Goal: Task Accomplishment & Management: Use online tool/utility

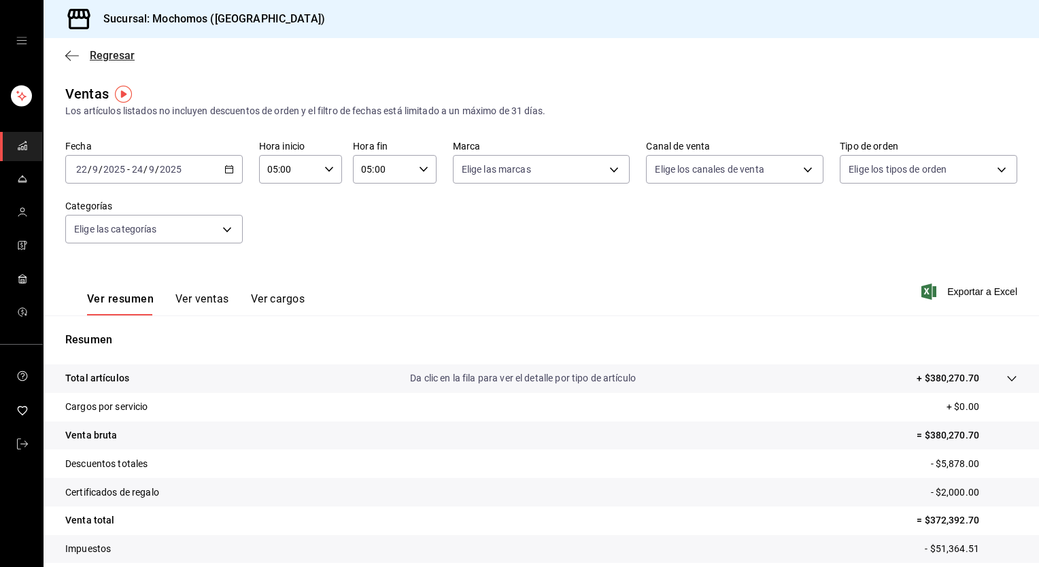
click at [82, 53] on span "Regresar" at bounding box center [99, 55] width 69 height 13
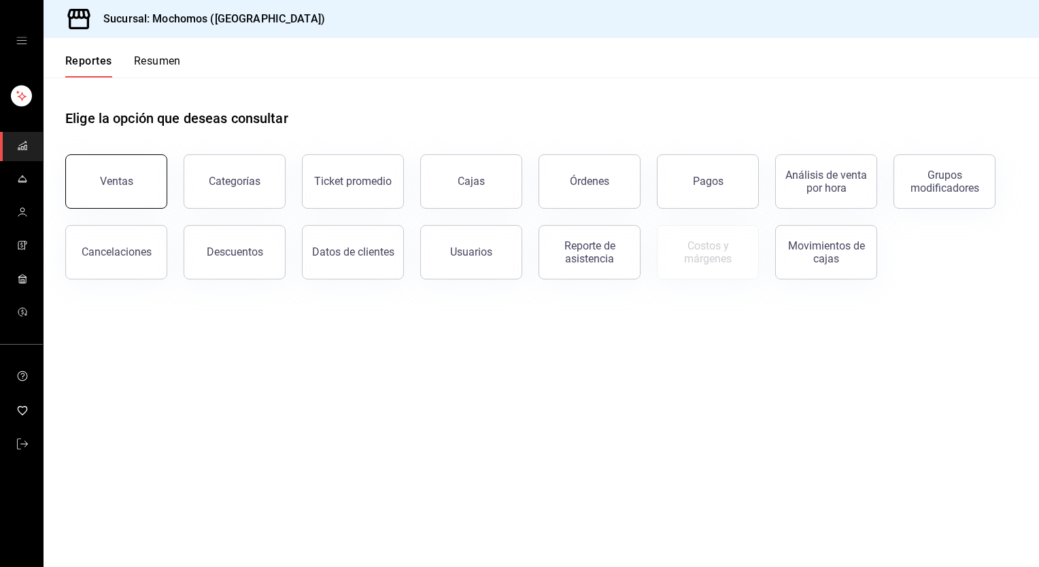
click at [124, 178] on div "Ventas" at bounding box center [116, 181] width 33 height 13
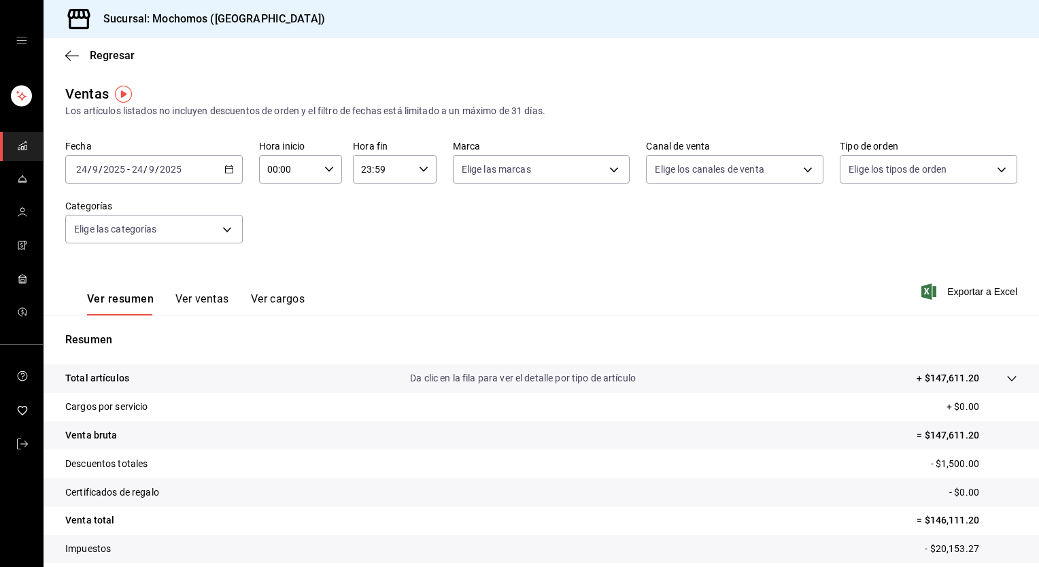
click at [224, 167] on icon "button" at bounding box center [229, 170] width 10 height 10
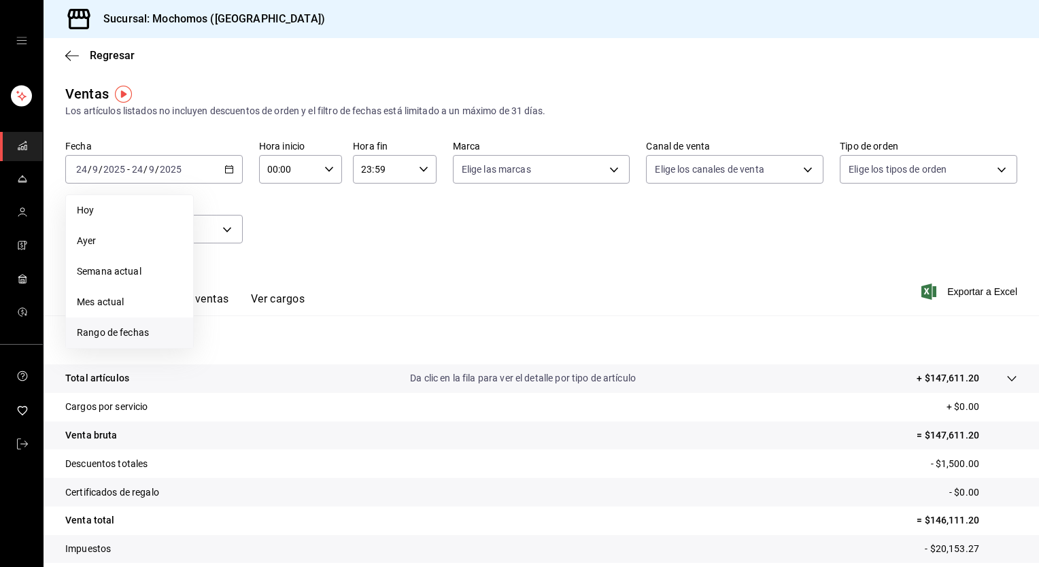
click at [133, 328] on span "Rango de fechas" at bounding box center [129, 333] width 105 height 14
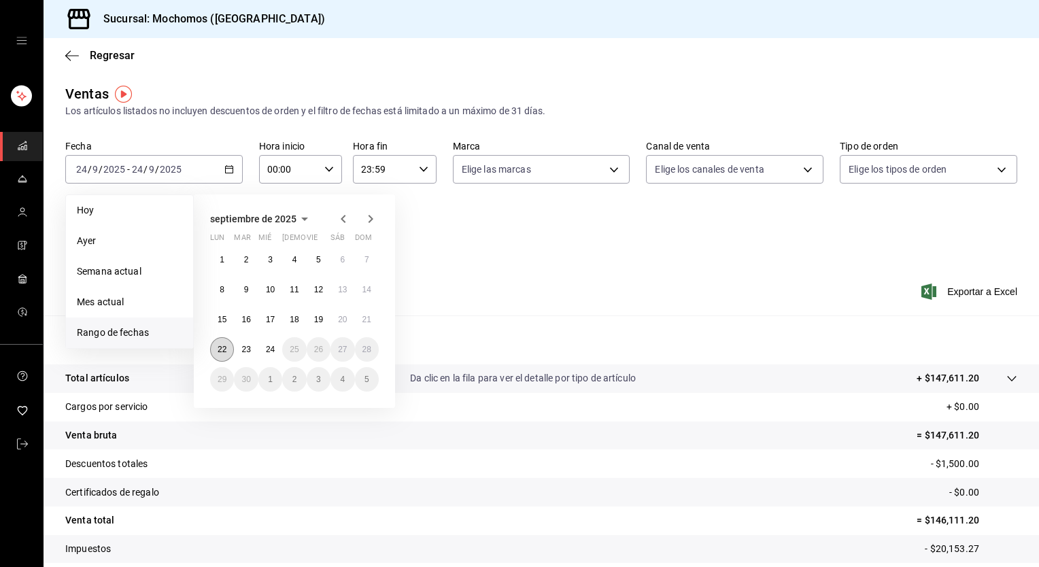
click at [214, 348] on button "22" at bounding box center [222, 349] width 24 height 24
click at [212, 349] on button "22" at bounding box center [222, 349] width 24 height 24
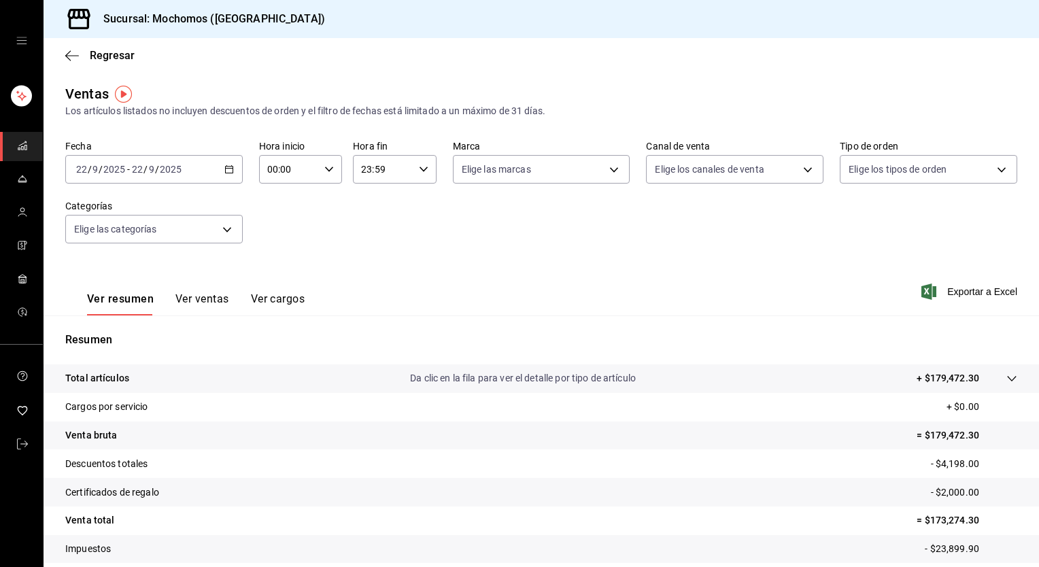
click at [230, 162] on div "[DATE] [DATE] - [DATE] [DATE]" at bounding box center [153, 169] width 177 height 29
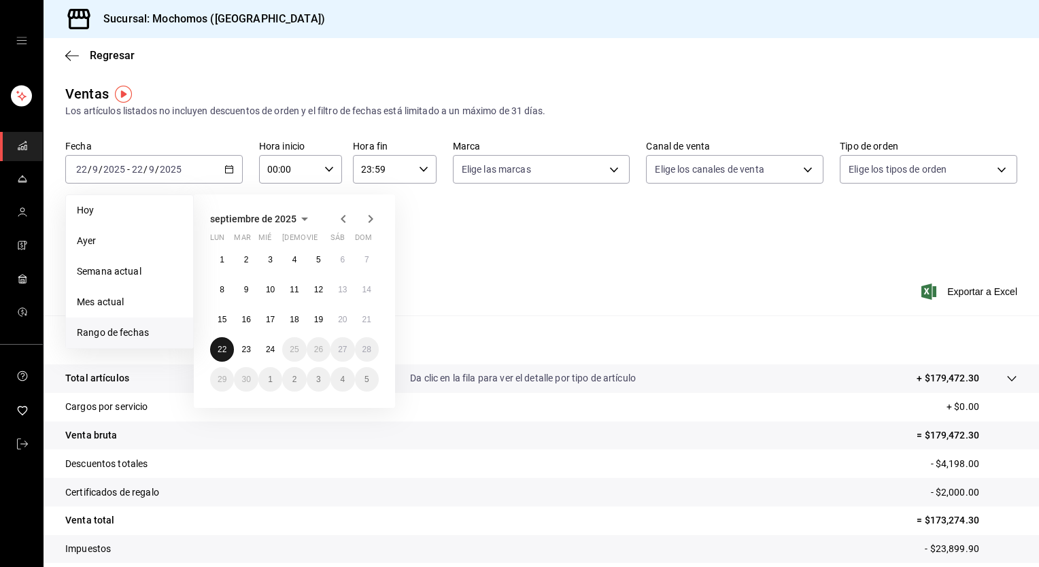
click at [216, 354] on button "22" at bounding box center [222, 349] width 24 height 24
click at [269, 352] on abbr "24" at bounding box center [270, 350] width 9 height 10
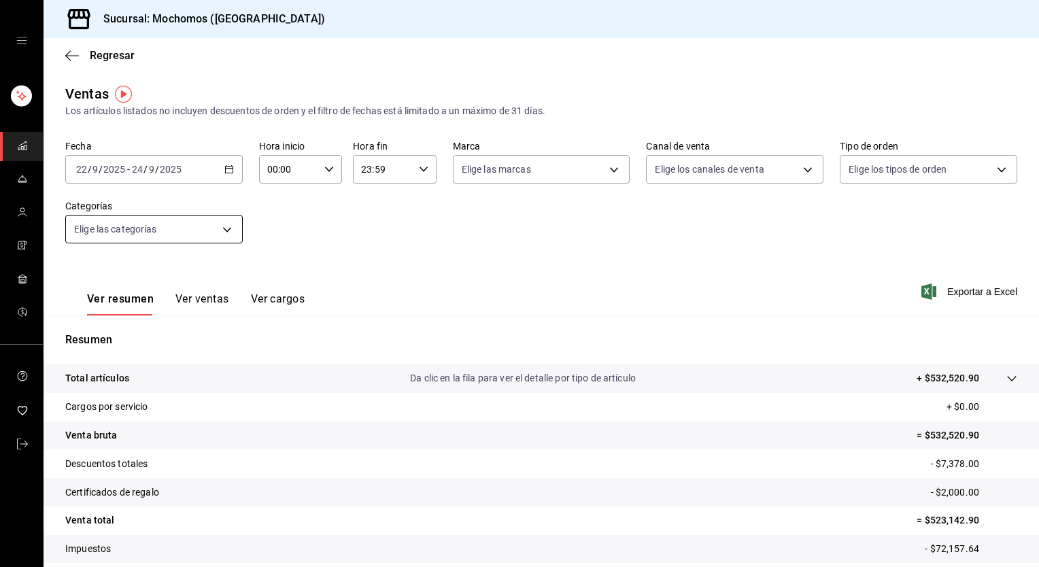
click at [201, 230] on body "Sucursal: Mochomos (Torreon) Regresar Ventas Los artículos listados no incluyen…" at bounding box center [519, 283] width 1039 height 567
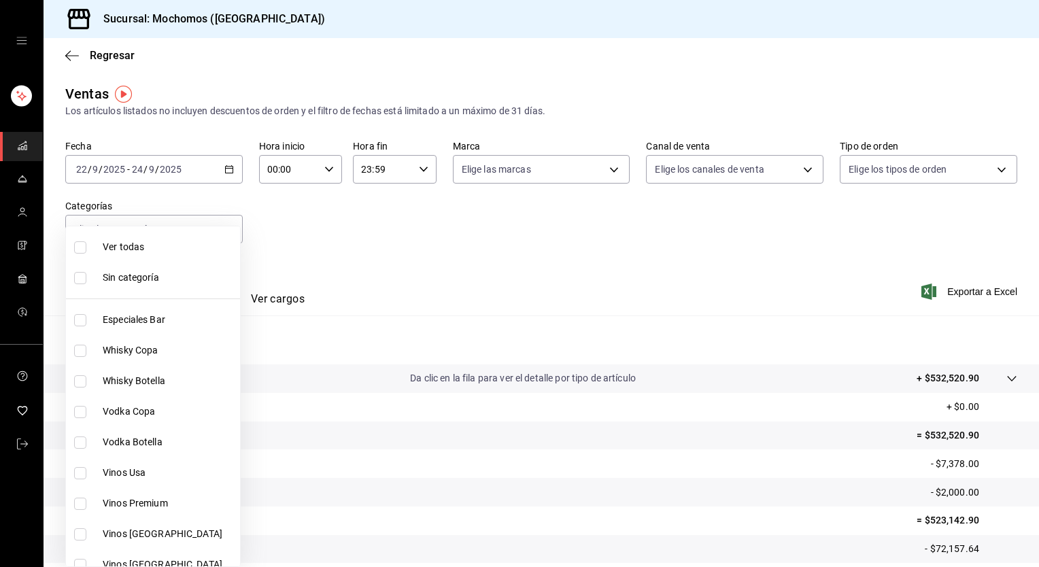
drag, startPoint x: 201, startPoint y: 230, endPoint x: 175, endPoint y: 251, distance: 33.3
click at [175, 251] on ul "Ver todas Sin categoría Especiales Bar Whisky Copa Whisky Botella Vodka Copa Vo…" at bounding box center [153, 396] width 174 height 340
click at [175, 251] on span "Ver todas" at bounding box center [169, 247] width 132 height 14
type input "3341872a-5347-4118-8f87-61381635e763,4fab835b-5ce3-44d6-a3b1-a21d3d8a3381,4ccb8…"
checkbox input "true"
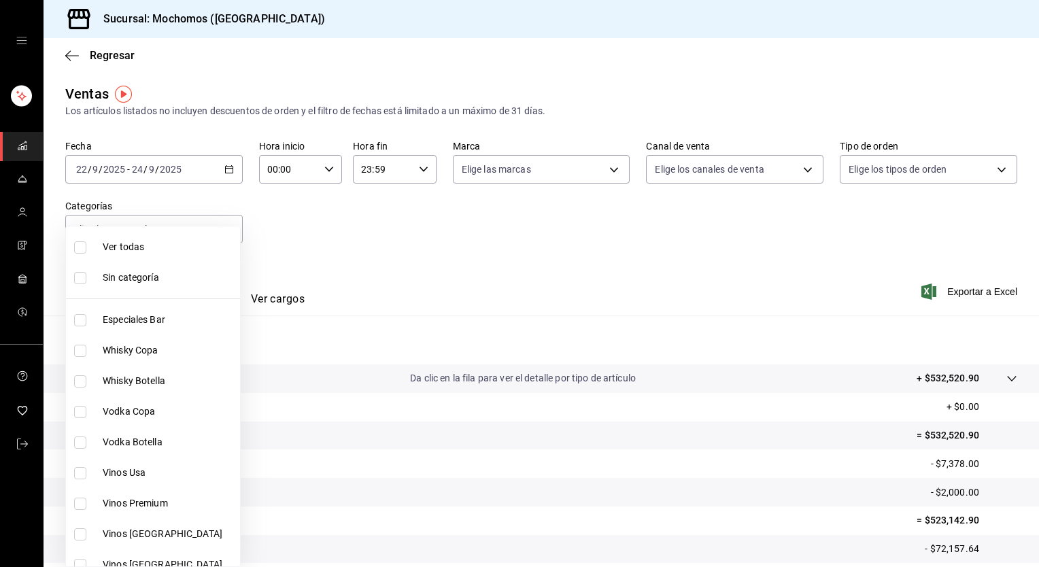
checkbox input "true"
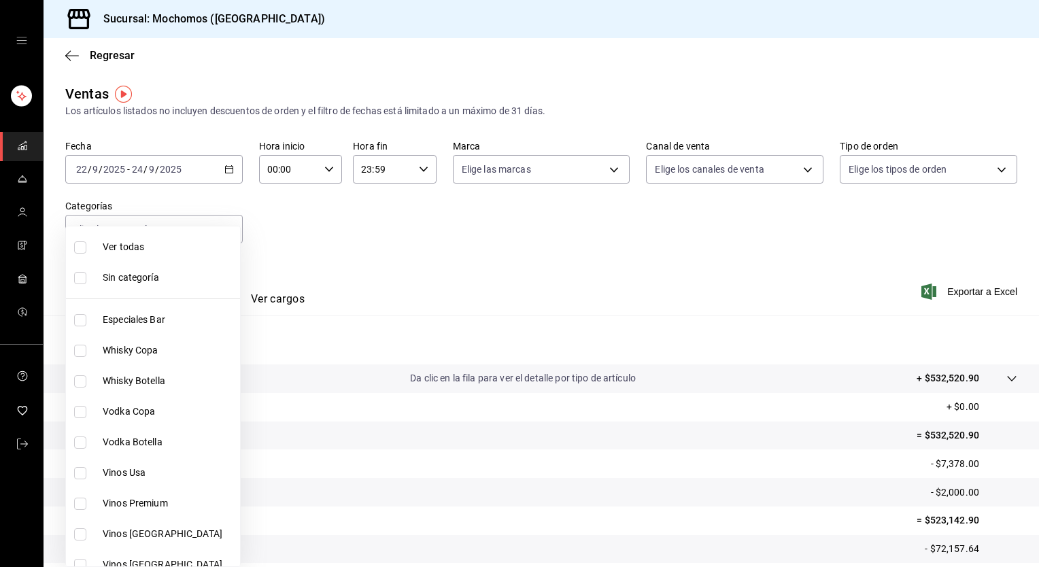
checkbox input "true"
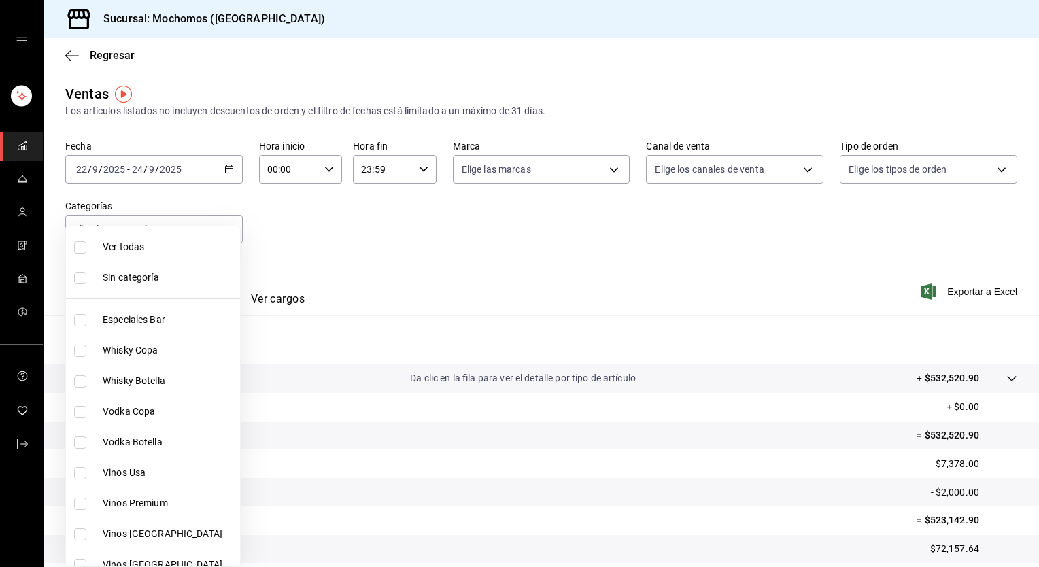
checkbox input "true"
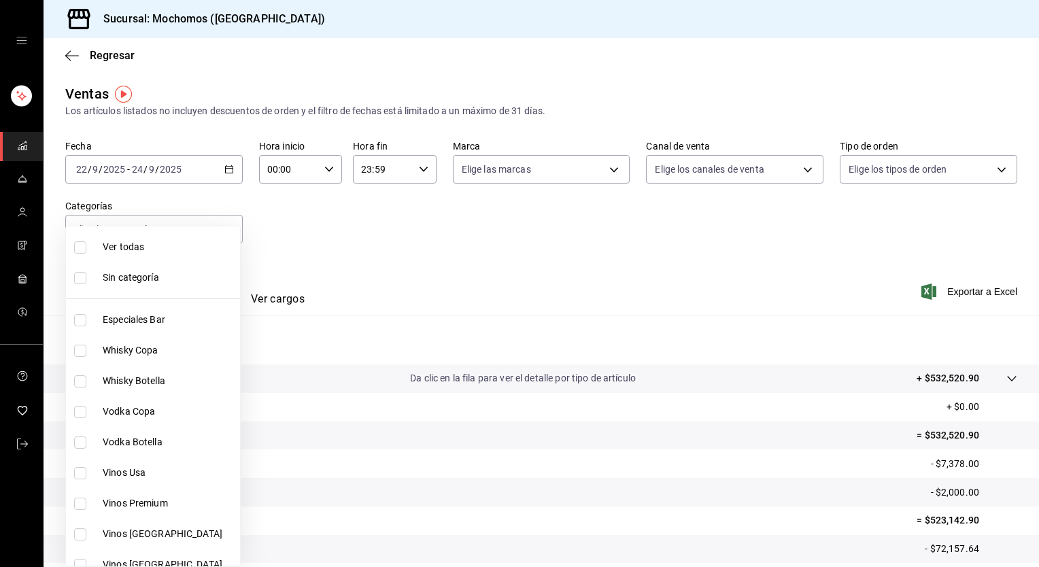
checkbox input "true"
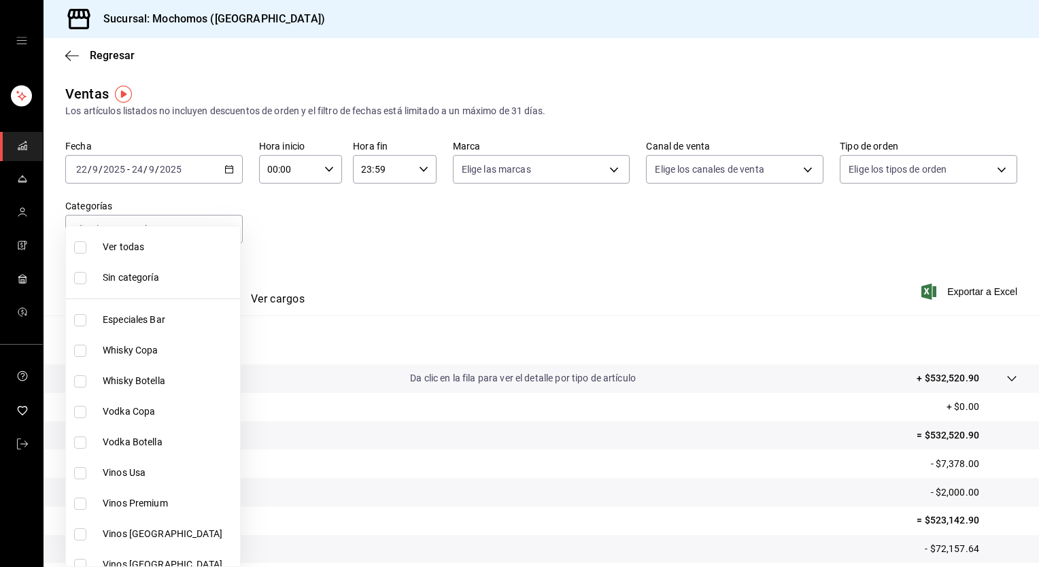
checkbox input "true"
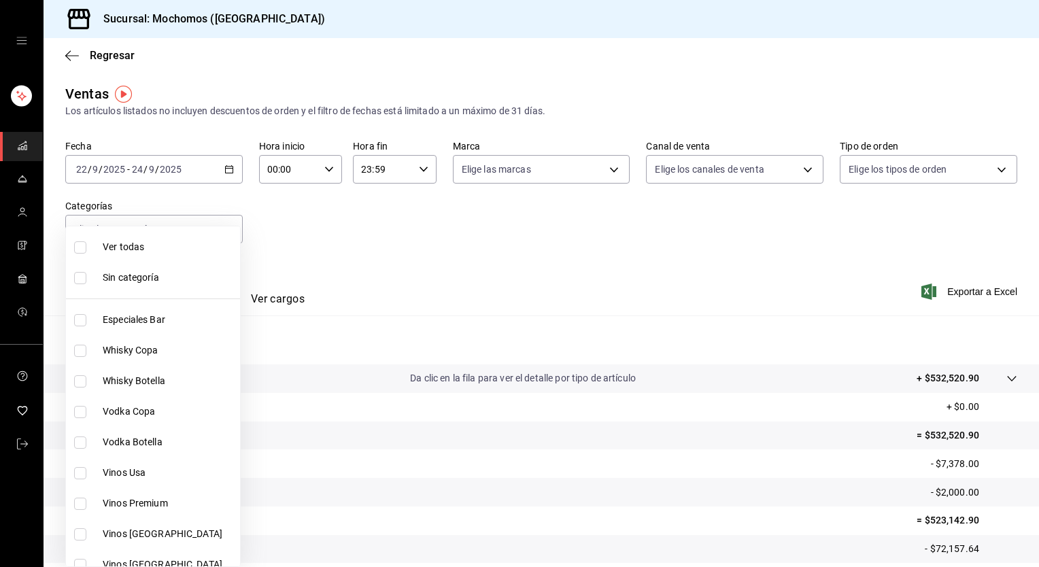
checkbox input "true"
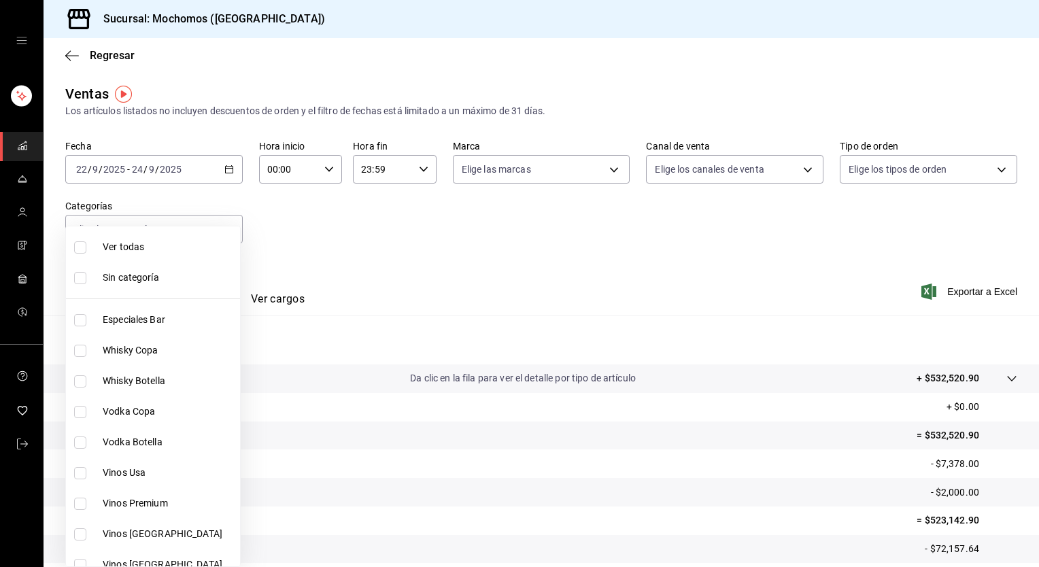
checkbox input "true"
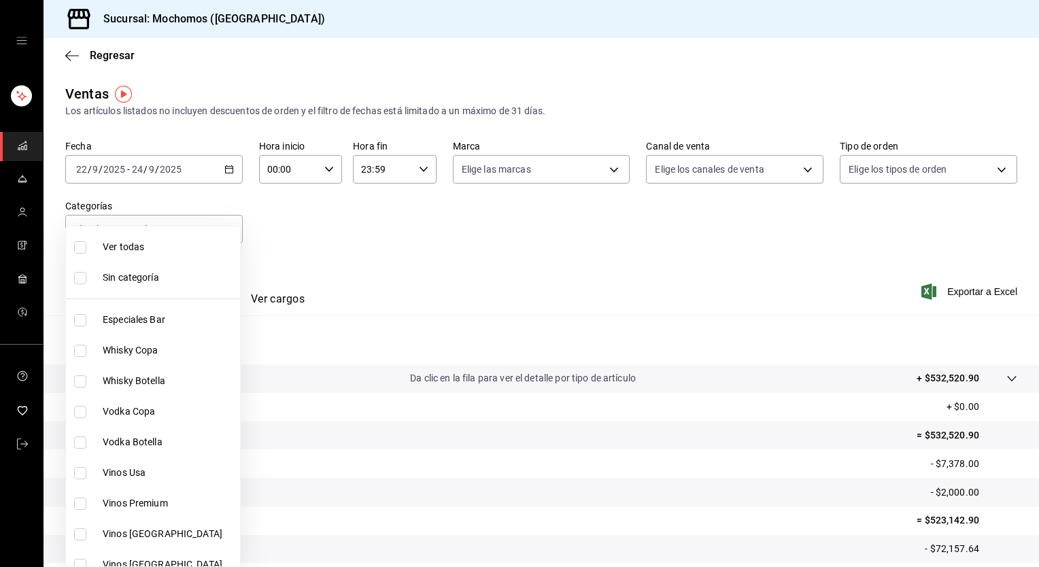
checkbox input "true"
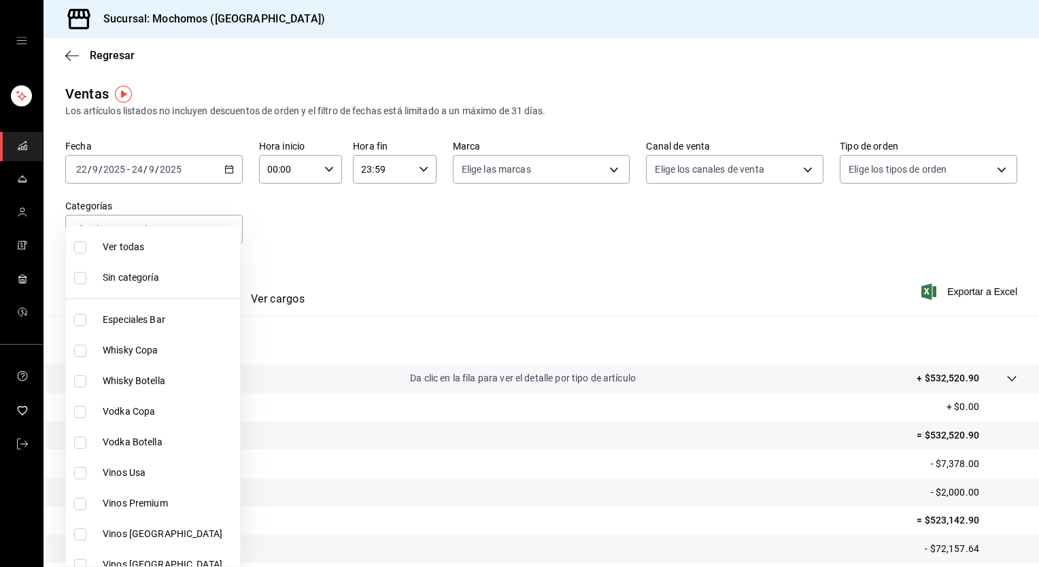
checkbox input "true"
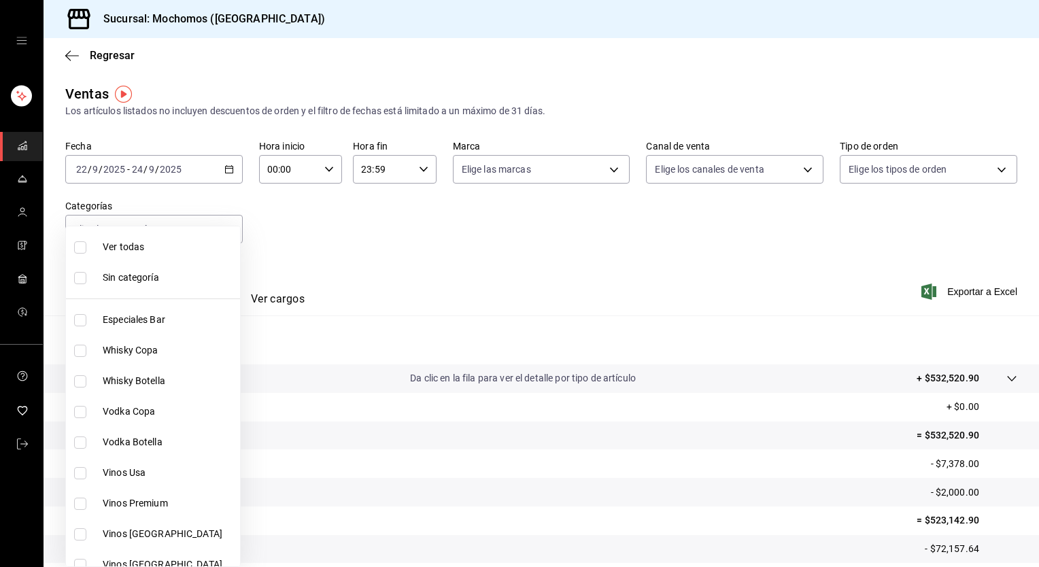
checkbox input "true"
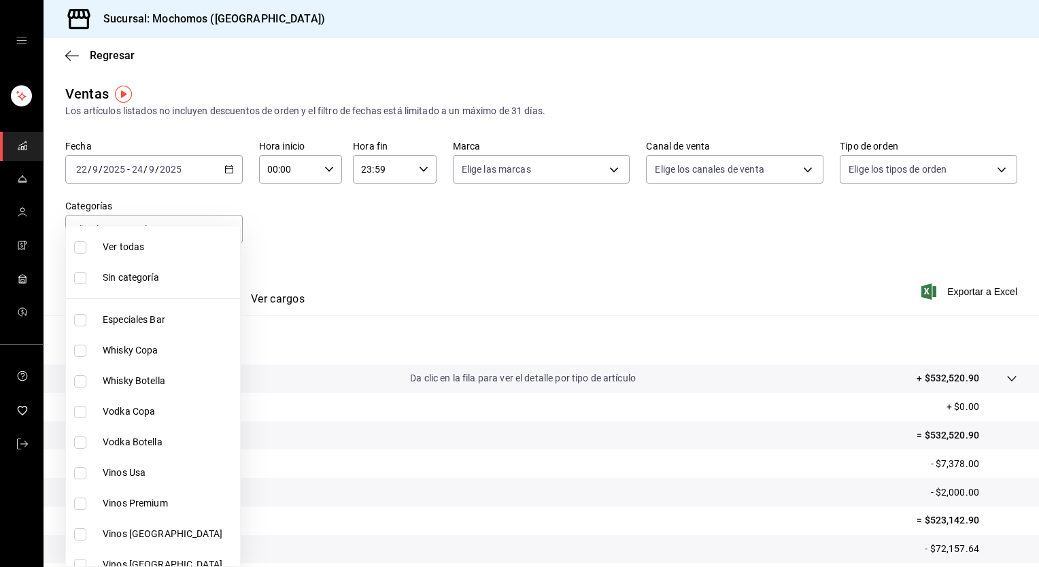
checkbox input "true"
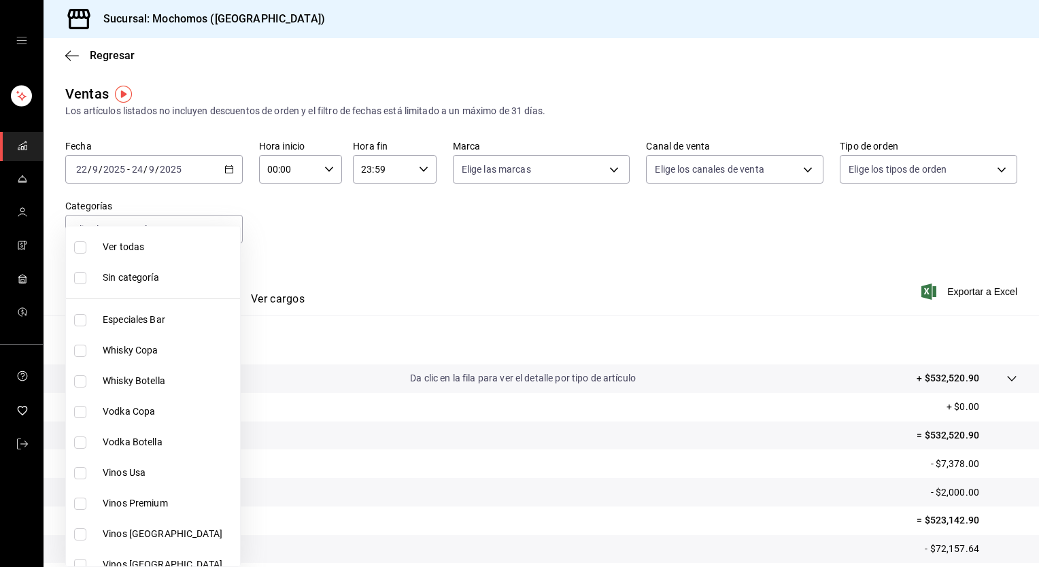
checkbox input "true"
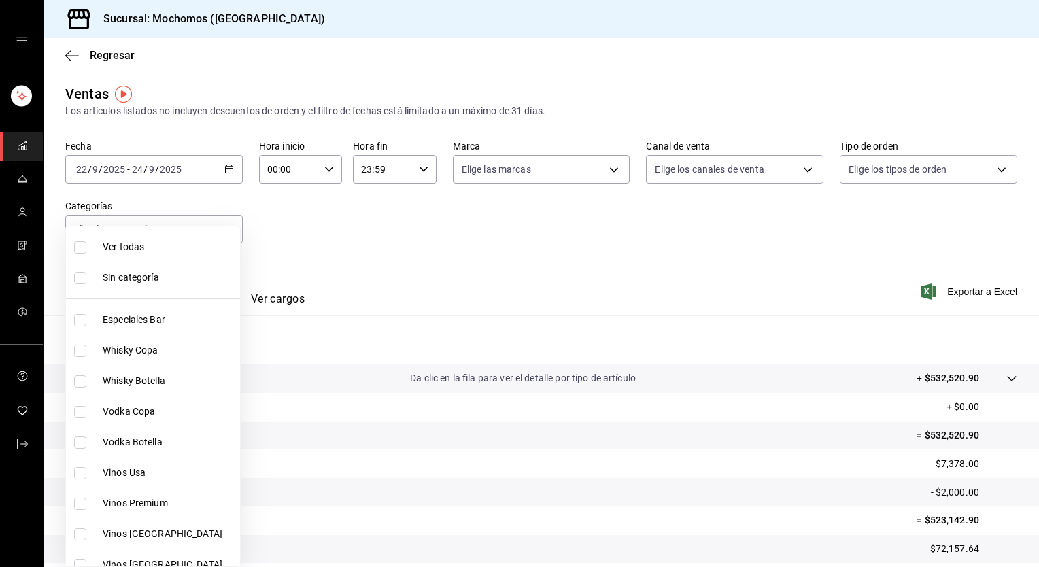
checkbox input "true"
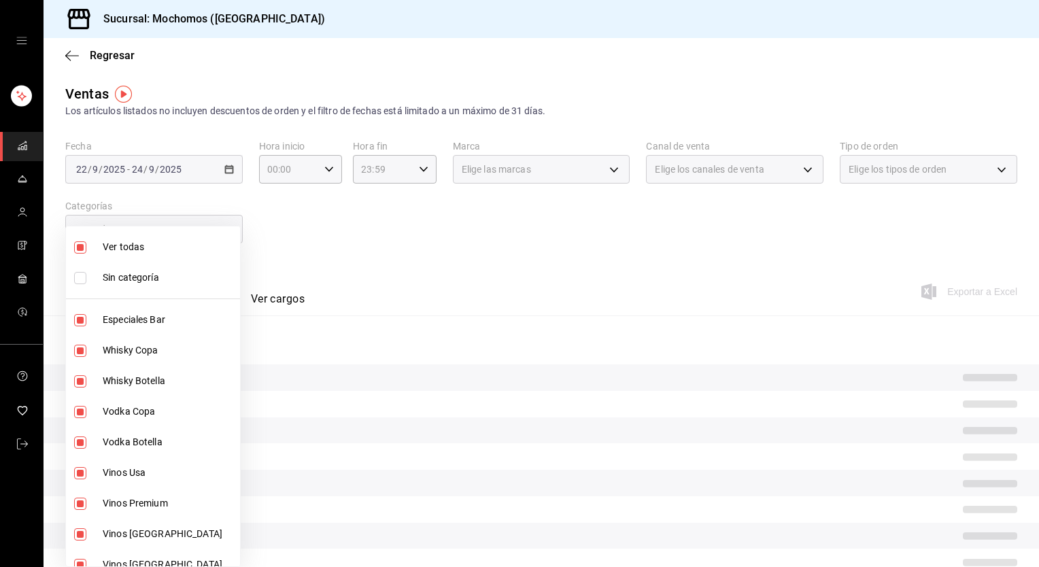
click at [699, 241] on div at bounding box center [519, 283] width 1039 height 567
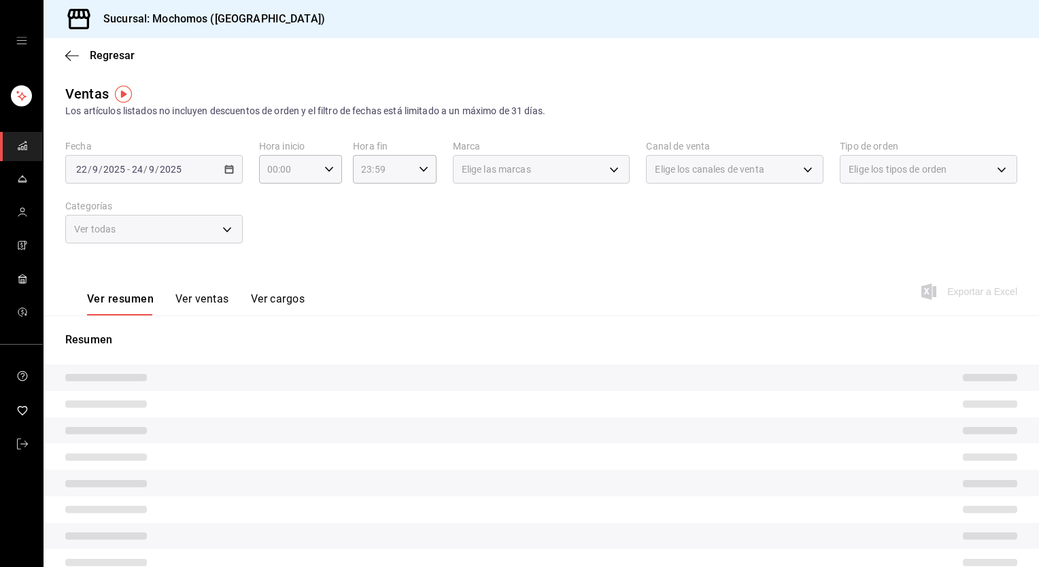
click at [449, 237] on div "Fecha [DATE] [DATE] - [DATE] [DATE] Hora inicio 00:00 Hora inicio Hora fin 23:5…" at bounding box center [541, 200] width 952 height 120
click at [519, 202] on div "Fecha [DATE] [DATE] - [DATE] [DATE] Hora inicio 00:00 Hora inicio Hora fin 23:5…" at bounding box center [541, 200] width 952 height 120
click at [519, 201] on div "Fecha [DATE] [DATE] - [DATE] [DATE] Hora inicio 00:00 Hora inicio Hora fin 23:5…" at bounding box center [541, 200] width 952 height 120
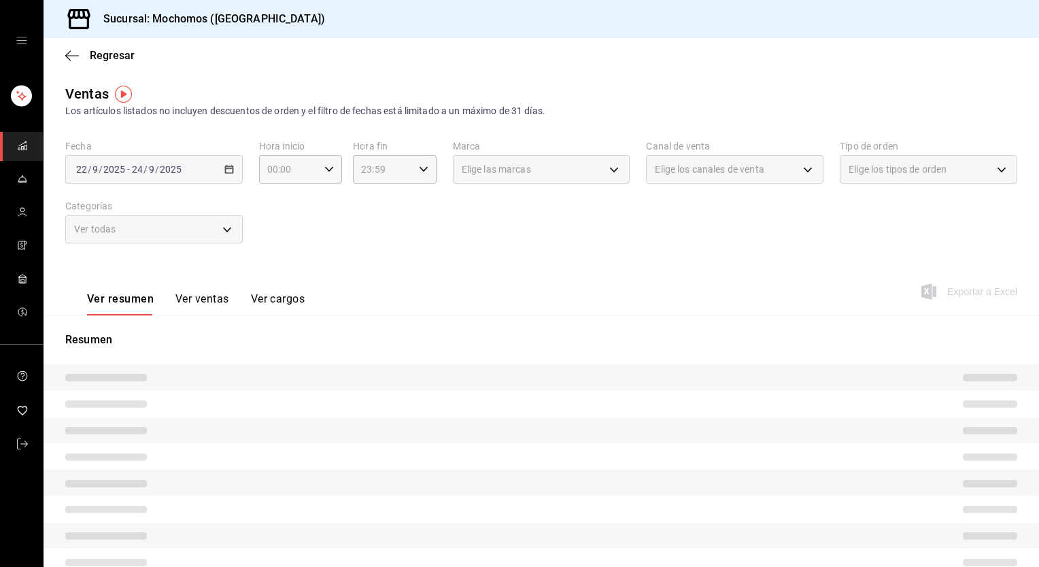
click at [519, 201] on div "Fecha [DATE] [DATE] - [DATE] [DATE] Hora inicio 00:00 Hora inicio Hora fin 23:5…" at bounding box center [541, 200] width 952 height 120
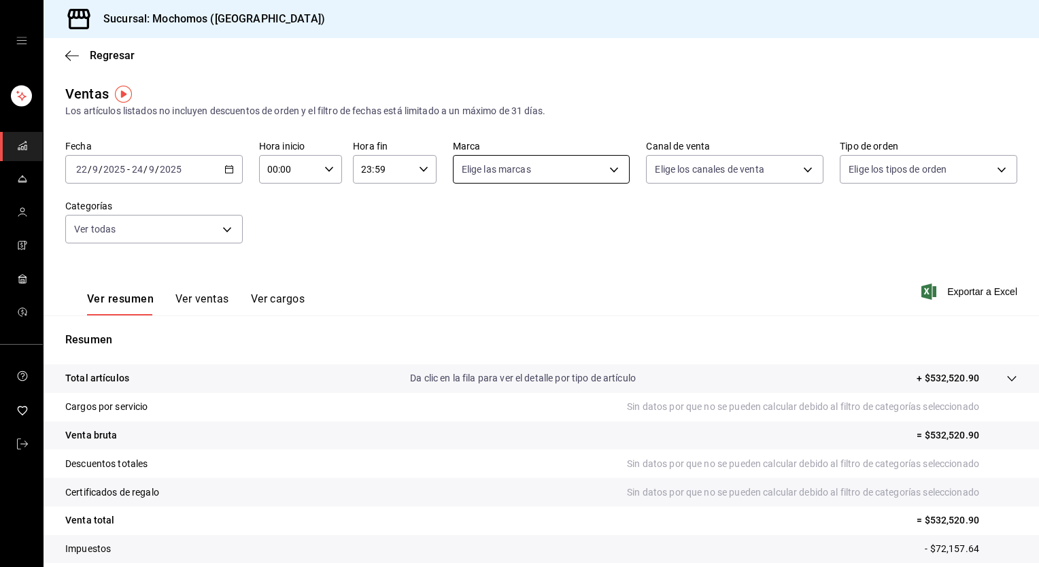
click at [479, 175] on body "Sucursal: Mochomos (Torreon) Regresar Ventas Los artículos listados no incluyen…" at bounding box center [519, 283] width 1039 height 567
click at [485, 216] on div "Ver todas" at bounding box center [493, 220] width 70 height 29
type input "c8544d00-0077-49dd-9e07-f6fffff65e49"
checkbox input "true"
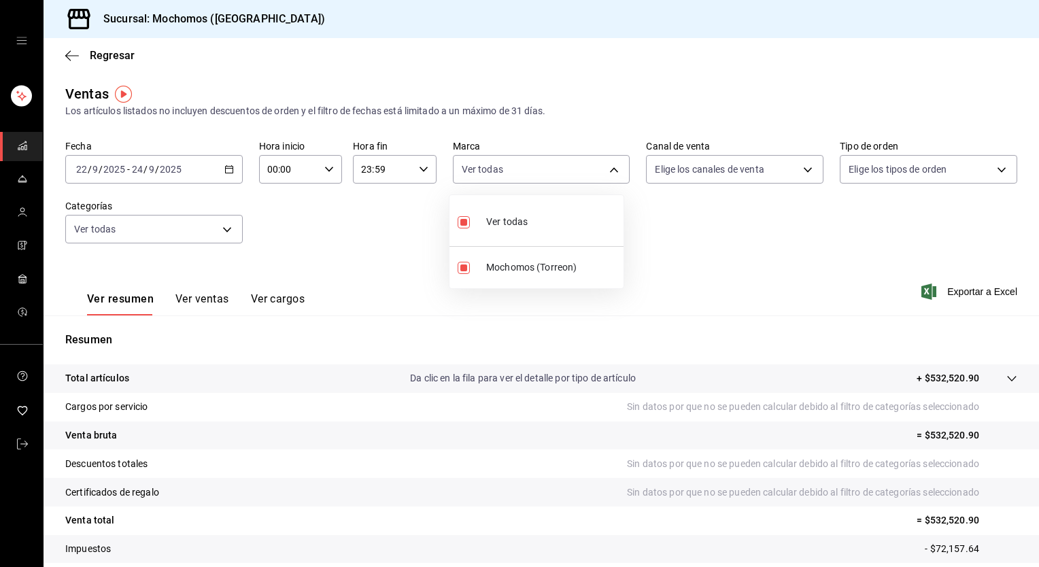
click at [737, 165] on div at bounding box center [519, 283] width 1039 height 567
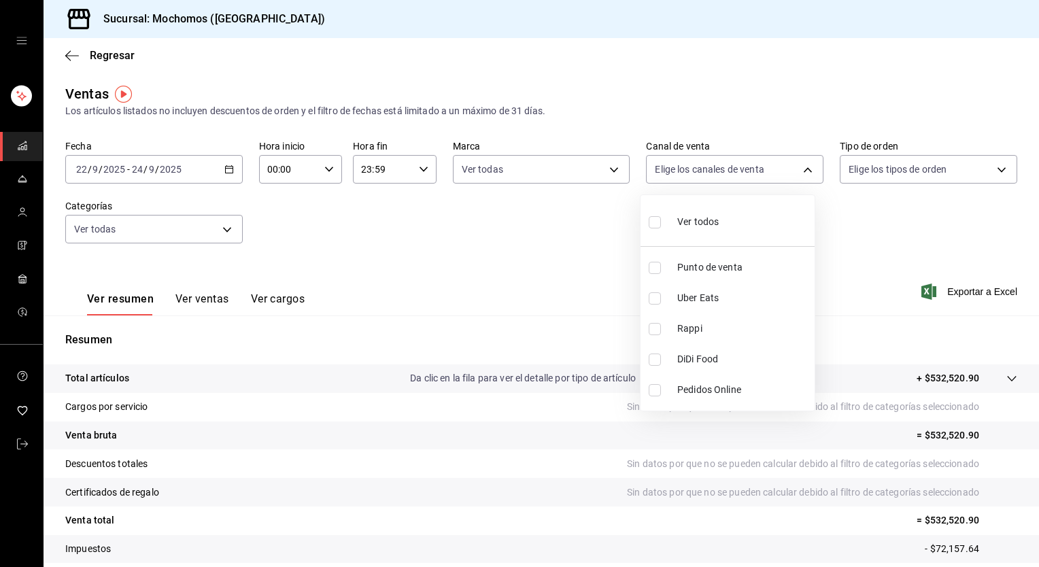
click at [737, 165] on body "Sucursal: Mochomos (Torreon) Regresar Ventas Los artículos listados no incluyen…" at bounding box center [519, 283] width 1039 height 567
click at [706, 218] on span "Ver todos" at bounding box center [697, 222] width 41 height 14
type input "PARROT,UBER_EATS,RAPPI,DIDI_FOOD,ONLINE"
checkbox input "true"
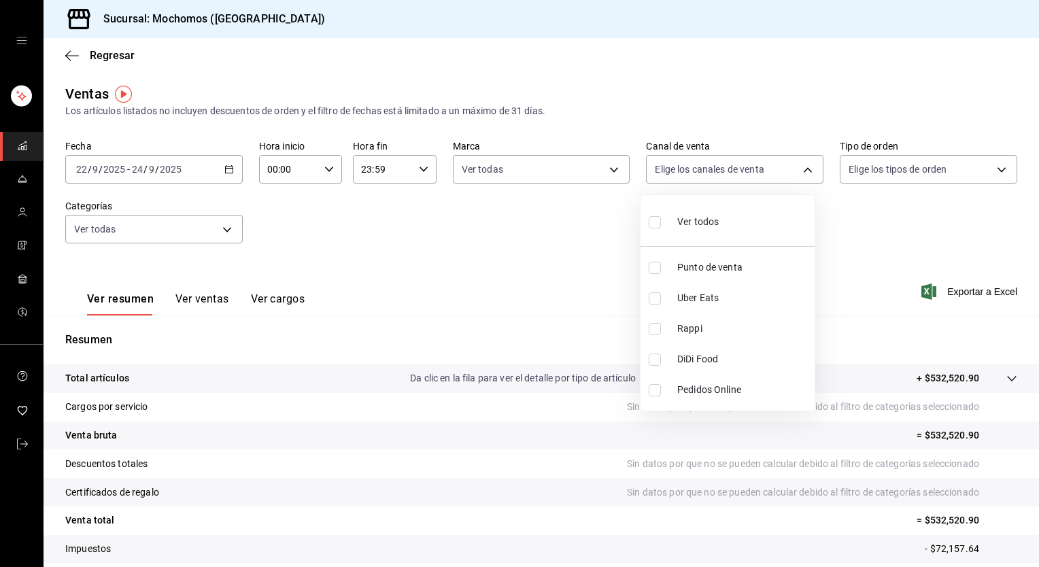
checkbox input "true"
click at [880, 166] on div at bounding box center [519, 283] width 1039 height 567
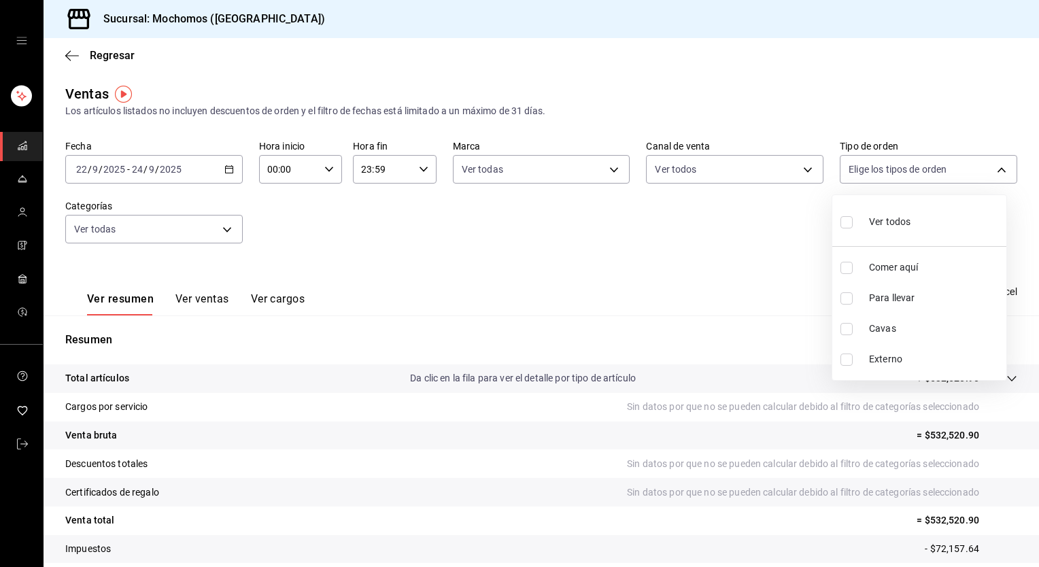
click at [880, 166] on body "Sucursal: Mochomos (Torreon) Regresar Ventas Los artículos listados no incluyen…" at bounding box center [519, 283] width 1039 height 567
click at [859, 221] on div "Ver todos" at bounding box center [875, 220] width 70 height 29
type input "98c27cb7-4c58-4a9f-b691-5d7e954b9197,21a64d44-f9f2-4bf2-a1e6-486e07a13b50,71bb9…"
checkbox input "true"
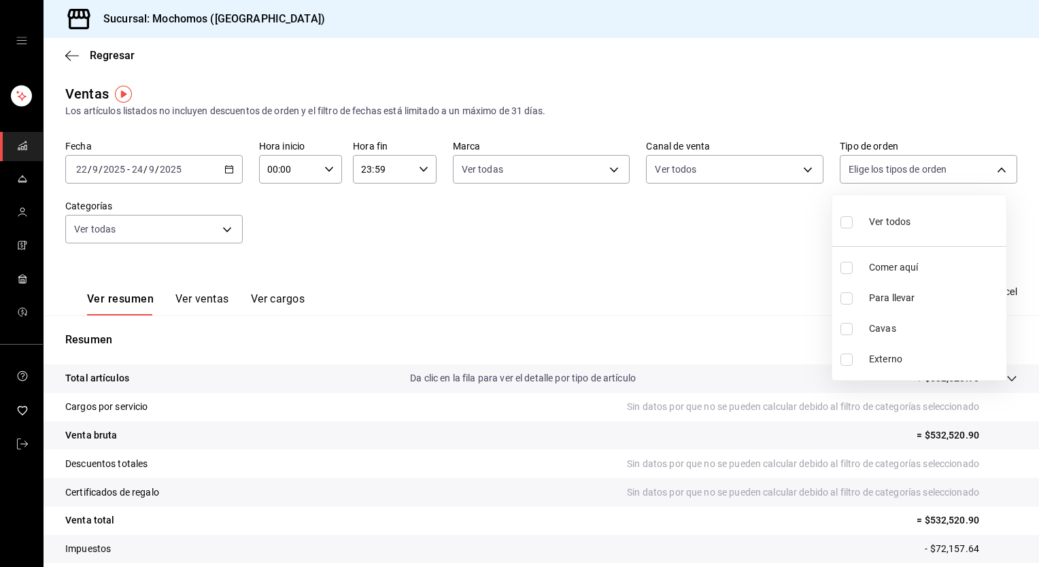
checkbox input "true"
click at [564, 240] on div at bounding box center [519, 283] width 1039 height 567
click at [968, 293] on span "Exportar a Excel" at bounding box center [970, 291] width 93 height 16
